Goal: Task Accomplishment & Management: Complete application form

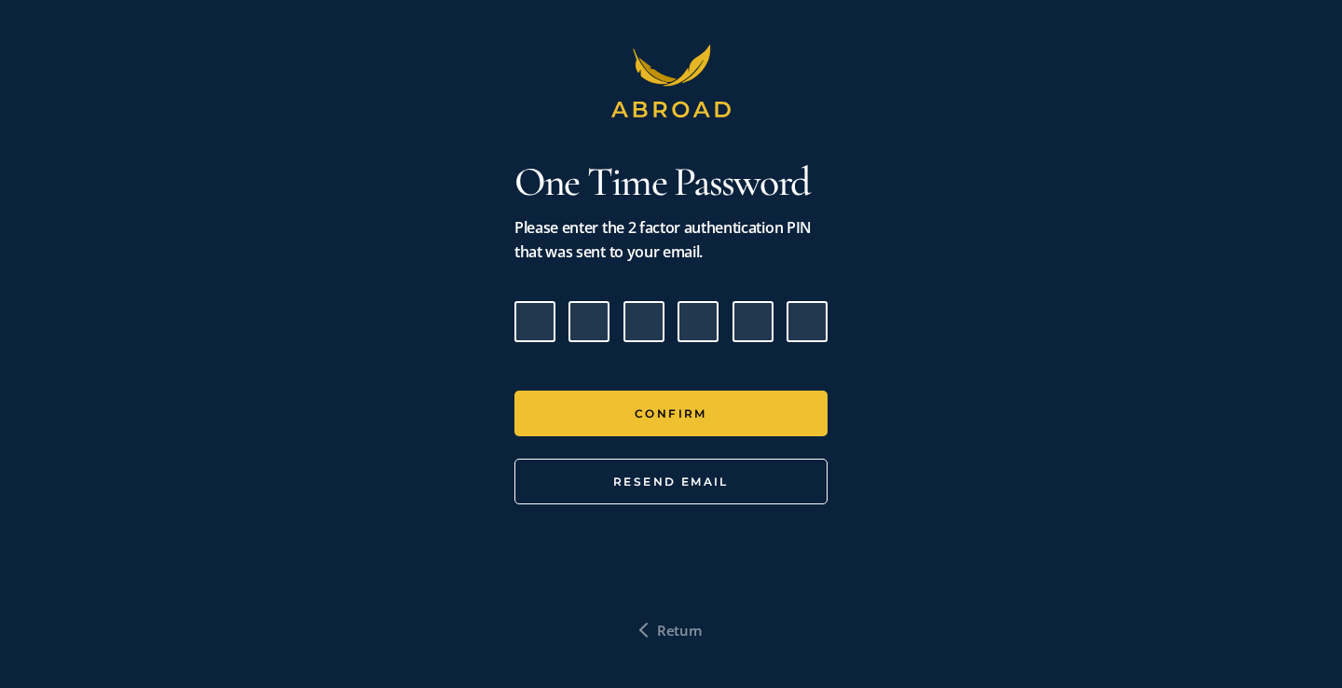
click at [549, 321] on input "Please enter verification code. Digit 1" at bounding box center [534, 321] width 41 height 41
paste input "6"
type input "9"
type input "2"
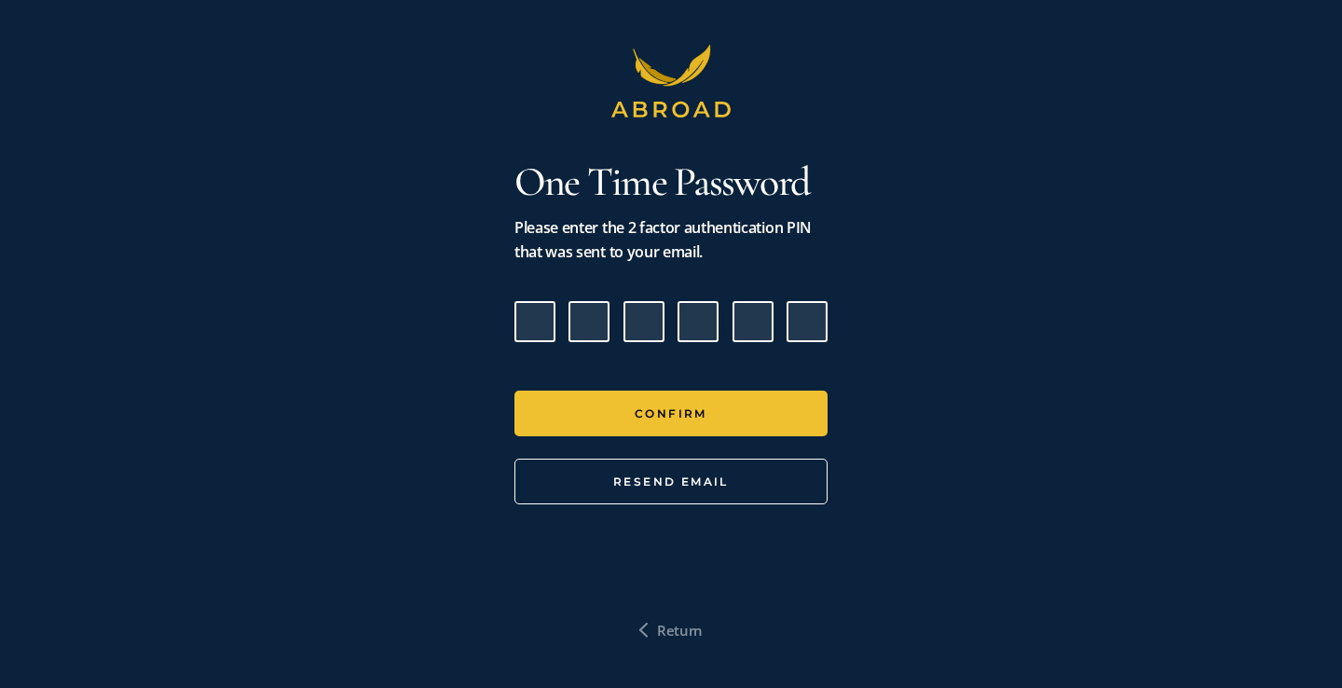
type input "0"
type input "6"
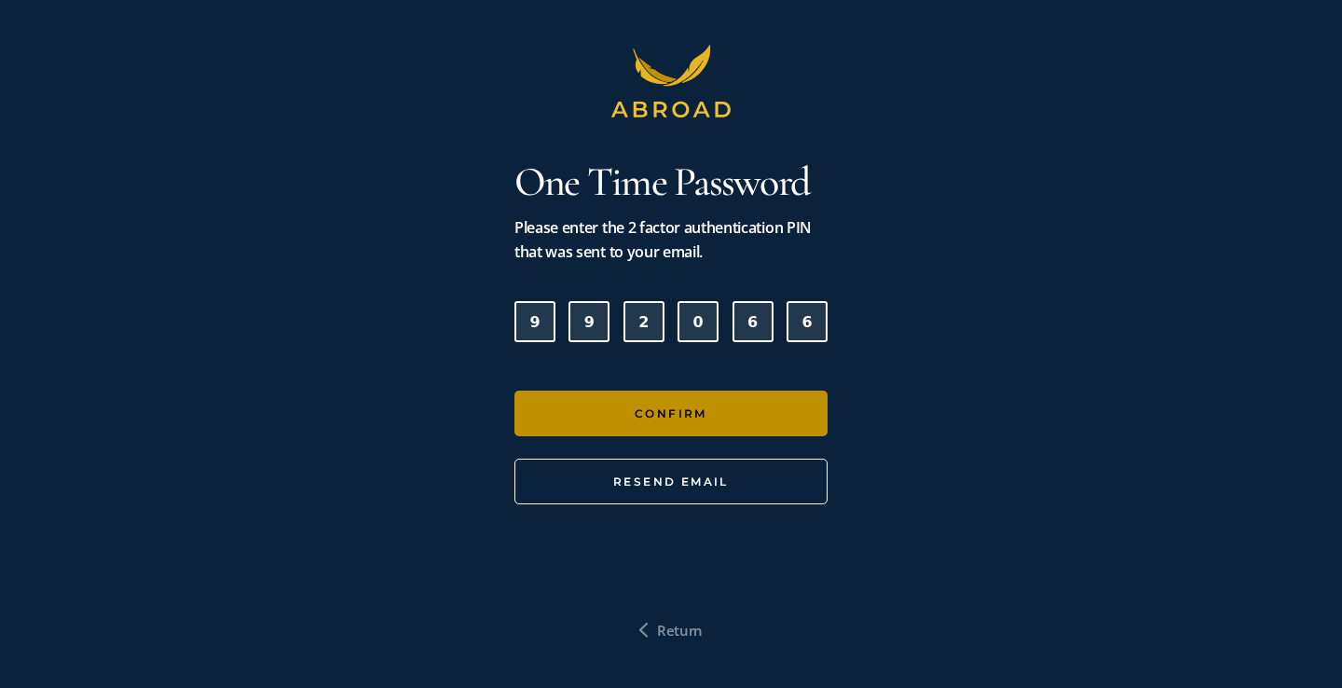
click at [621, 403] on button "Confirm" at bounding box center [670, 414] width 313 height 46
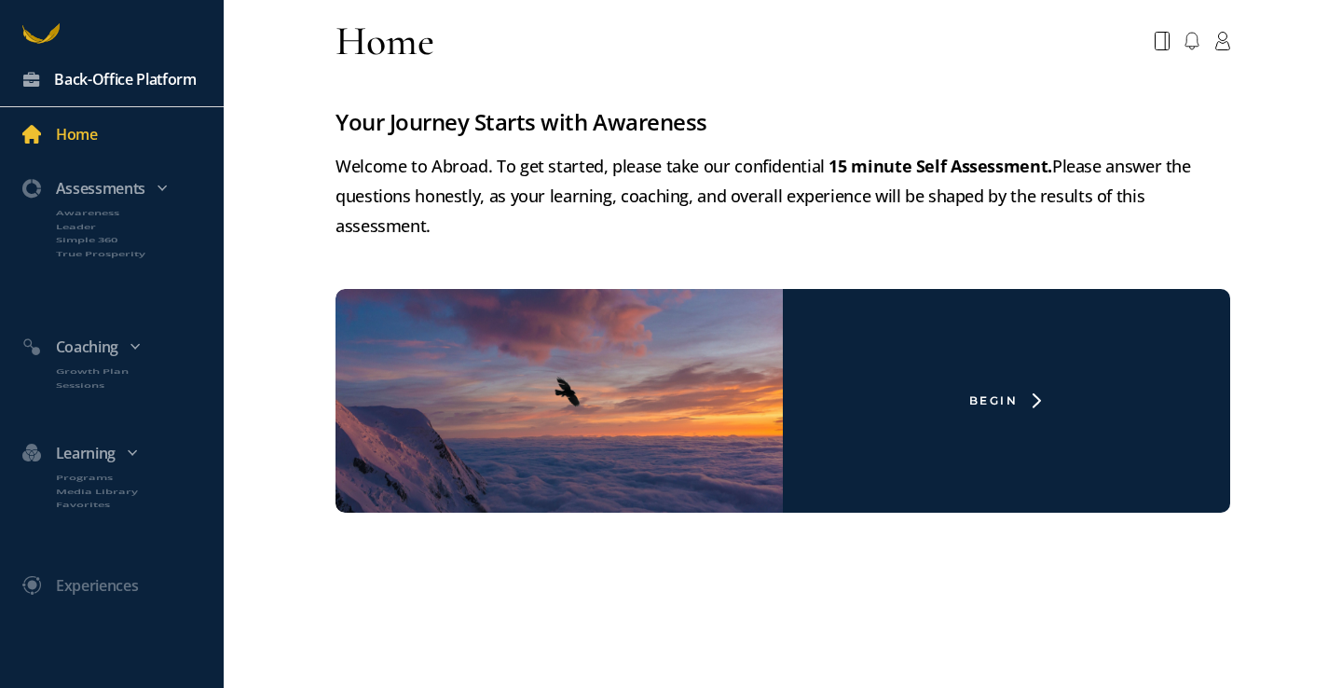
click at [164, 75] on div "Back-Office Platform" at bounding box center [125, 79] width 143 height 24
